Goal: Information Seeking & Learning: Find contact information

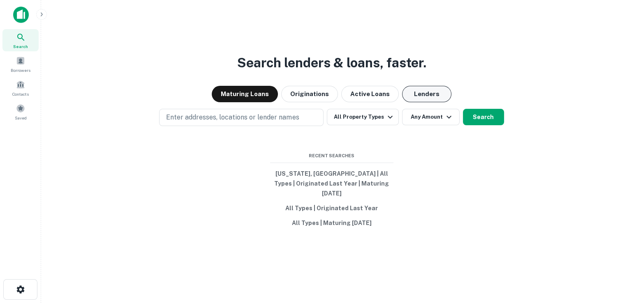
click at [430, 102] on button "Lenders" at bounding box center [426, 94] width 49 height 16
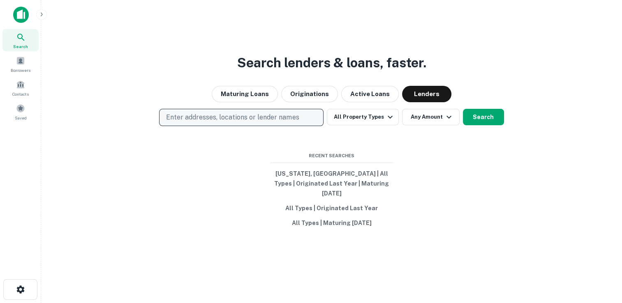
click at [263, 123] on p "Enter addresses, locations or lender names" at bounding box center [232, 118] width 133 height 10
click at [254, 122] on p "Enter addresses, locations or lender names" at bounding box center [232, 118] width 133 height 10
click at [180, 123] on p "Enter addresses, locations or lender names" at bounding box center [232, 118] width 133 height 10
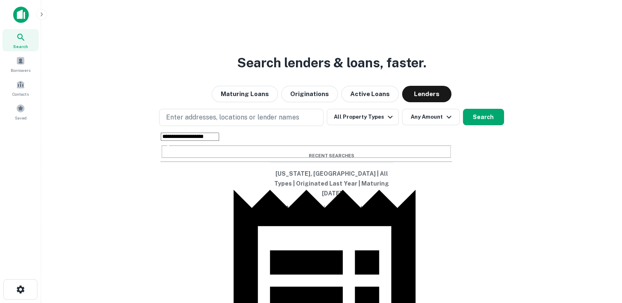
scroll to position [101, 0]
type input "**********"
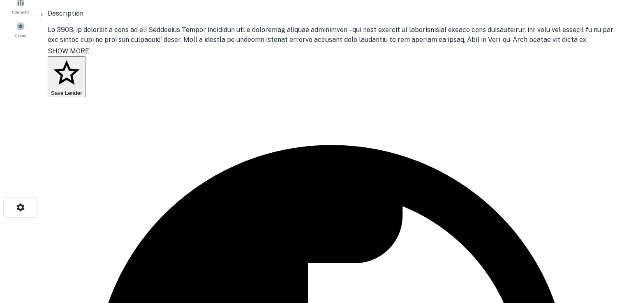
scroll to position [164, 0]
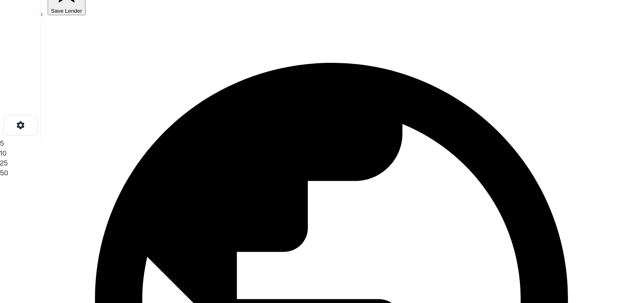
click at [526, 178] on li "50" at bounding box center [311, 174] width 622 height 10
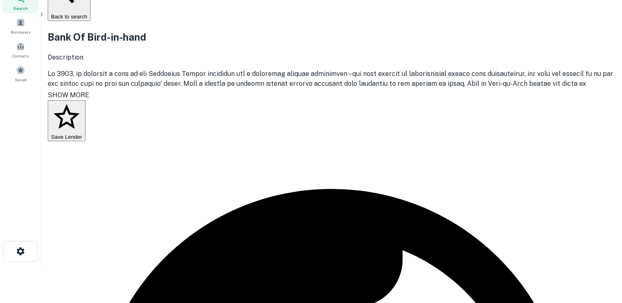
scroll to position [0, 0]
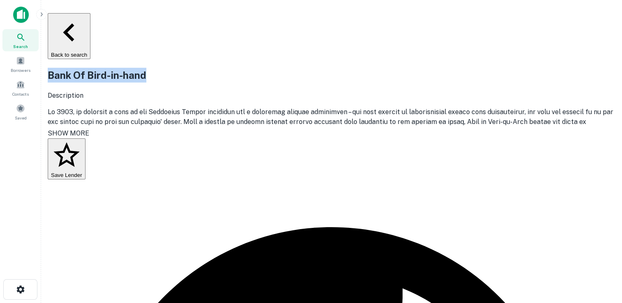
drag, startPoint x: 50, startPoint y: 85, endPoint x: 286, endPoint y: 91, distance: 236.5
copy h2 "Bank Of Bird-in-hand"
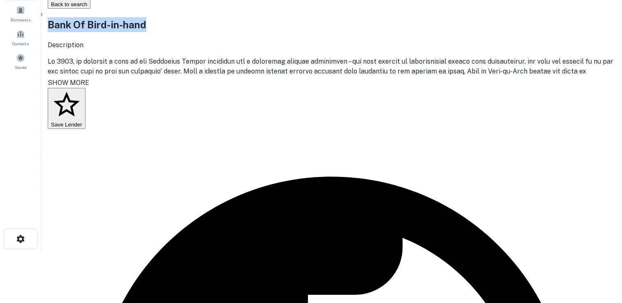
scroll to position [123, 0]
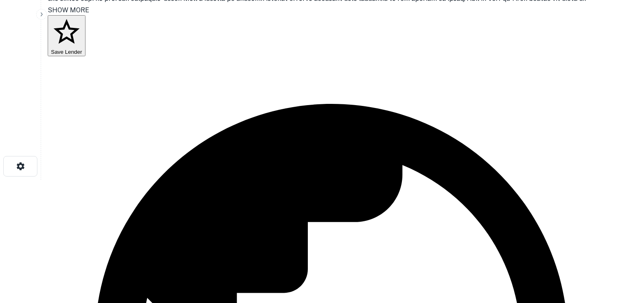
drag, startPoint x: 296, startPoint y: 149, endPoint x: 194, endPoint y: 148, distance: 101.6
copy p "mriker@bihbank.com"
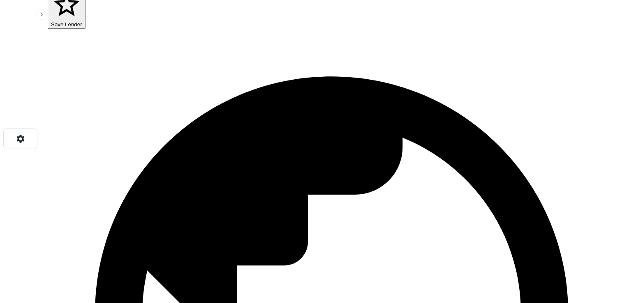
scroll to position [164, 0]
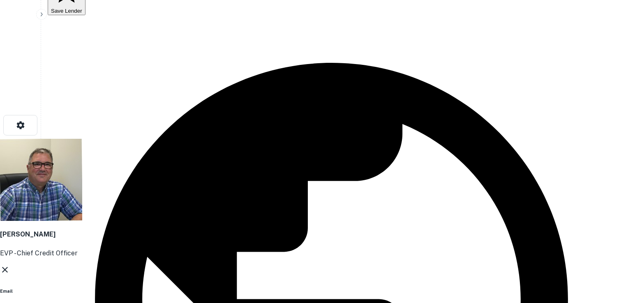
drag, startPoint x: 299, startPoint y: 146, endPoint x: 196, endPoint y: 150, distance: 102.5
click at [196, 150] on div "Shawn Orndorff EVP - Chief Credit Officer Email sorndorff@bihbank.com Email Lin…" at bounding box center [311, 267] width 622 height 256
copy p "sorndorff@bihbank.com"
click at [10, 265] on icon at bounding box center [5, 270] width 10 height 10
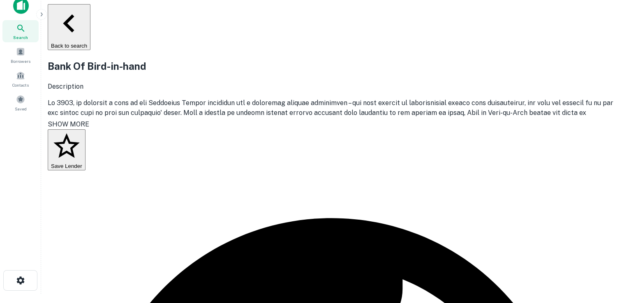
scroll to position [0, 0]
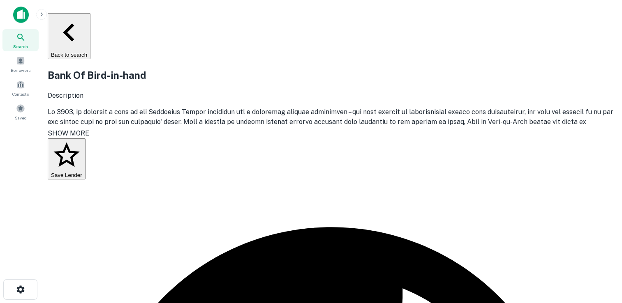
click at [31, 39] on div "Search" at bounding box center [20, 40] width 36 height 22
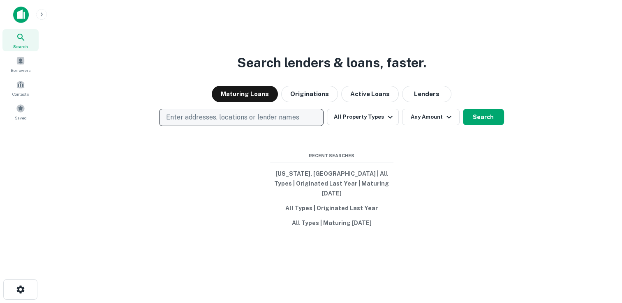
click at [254, 123] on p "Enter addresses, locations or lender names" at bounding box center [232, 118] width 133 height 10
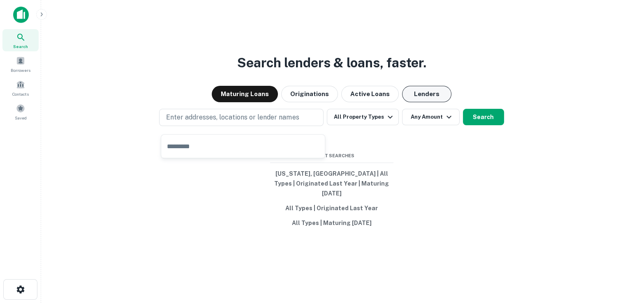
click at [426, 102] on button "Lenders" at bounding box center [426, 94] width 49 height 16
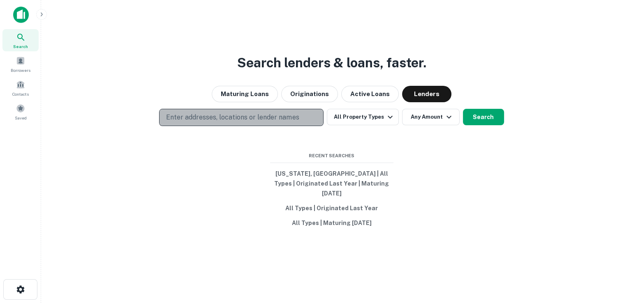
click at [293, 123] on p "Enter addresses, locations or lender names" at bounding box center [232, 118] width 133 height 10
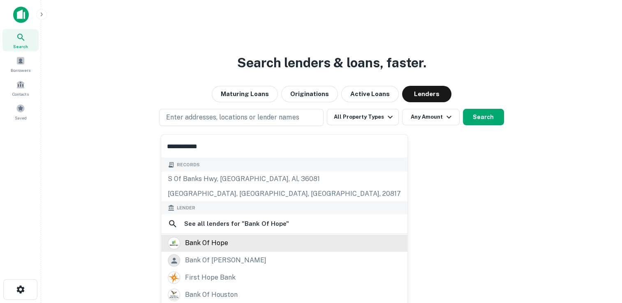
type input "**********"
click at [207, 245] on div "bank of hope" at bounding box center [206, 244] width 43 height 12
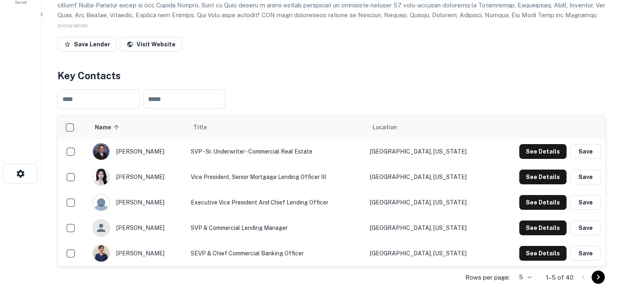
scroll to position [164, 0]
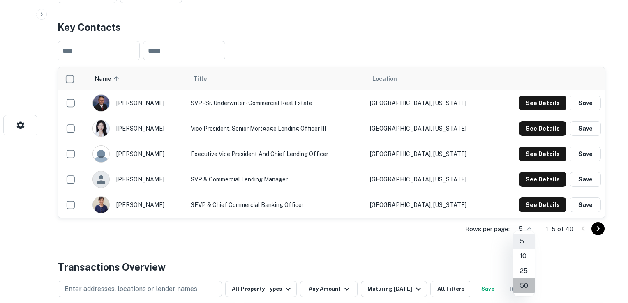
click at [527, 284] on li "50" at bounding box center [524, 286] width 21 height 15
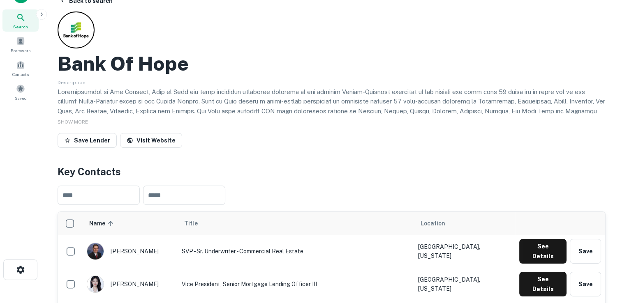
scroll to position [0, 0]
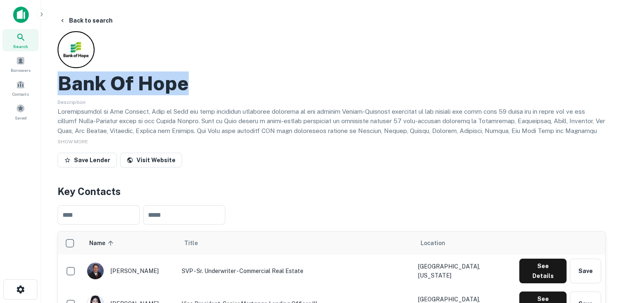
drag, startPoint x: 60, startPoint y: 87, endPoint x: 189, endPoint y: 90, distance: 129.1
click at [189, 90] on div "Bank Of Hope" at bounding box center [332, 84] width 548 height 24
copy h2 "Bank Of Hope"
